Goal: Check status: Check status

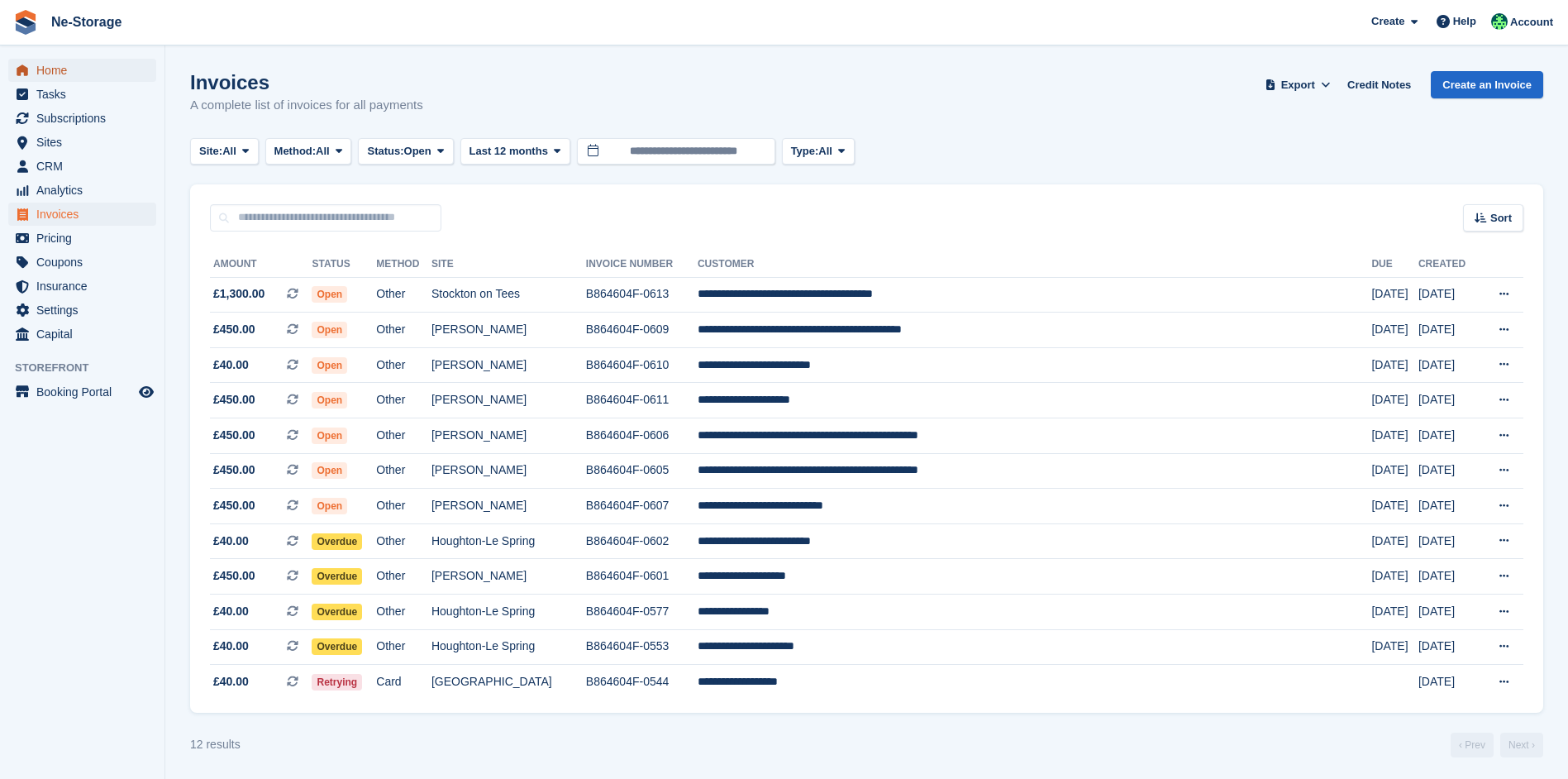
click at [114, 76] on span "Home" at bounding box center [86, 70] width 100 height 23
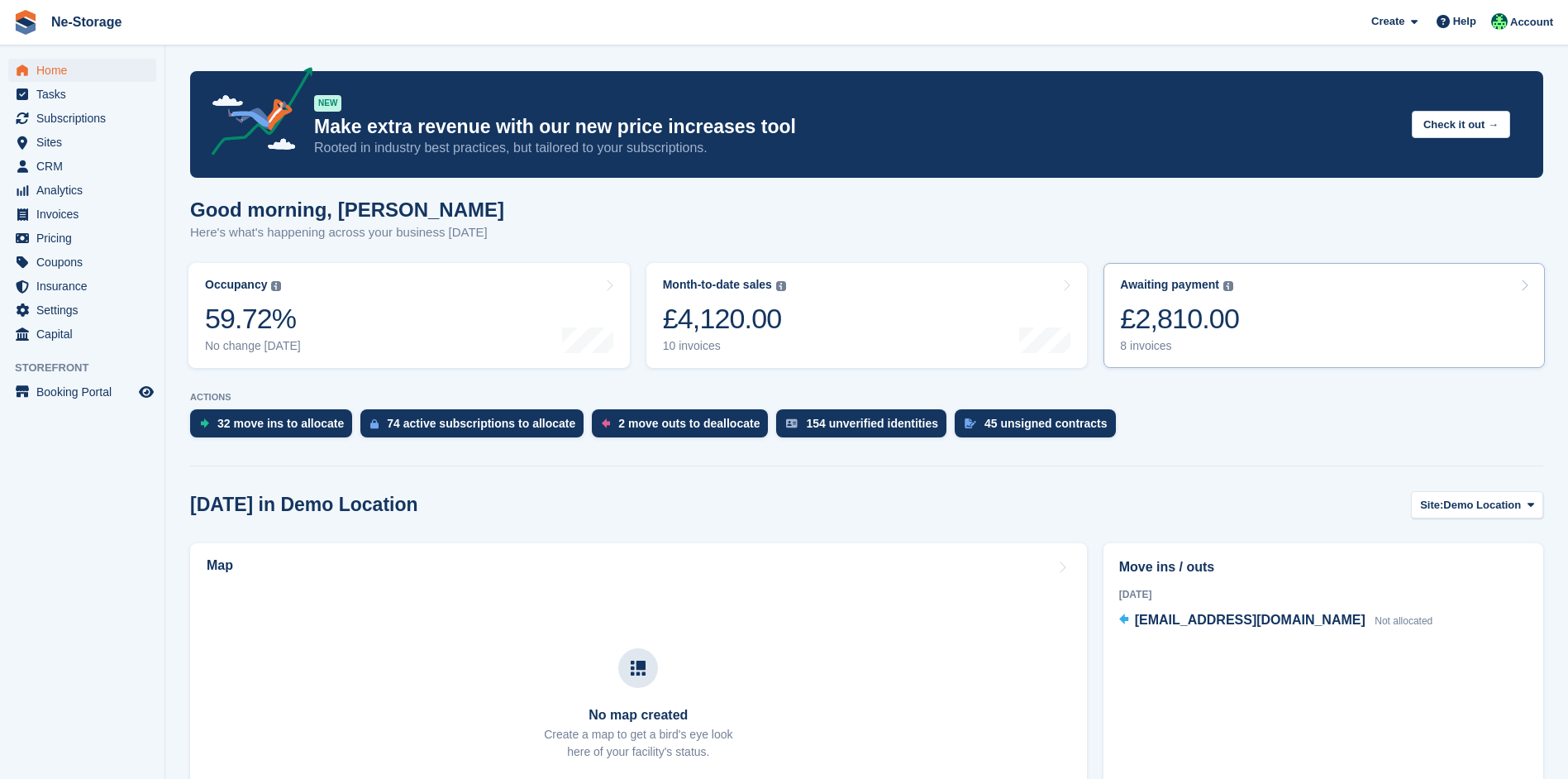
click at [1283, 335] on link "Awaiting payment The total outstanding balance on all open invoices. £2,810.00 …" at bounding box center [1325, 316] width 442 height 105
